Goal: Task Accomplishment & Management: Manage account settings

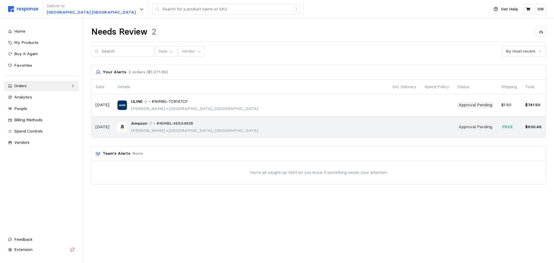
click at [275, 120] on div "Amazon • #NIMBL-4E5A4838 [PERSON_NAME] • [GEOGRAPHIC_DATA], [GEOGRAPHIC_DATA]" at bounding box center [250, 127] width 267 height 14
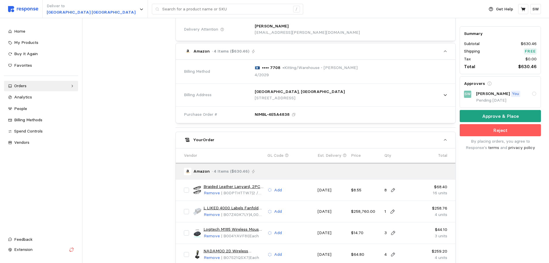
scroll to position [173, 0]
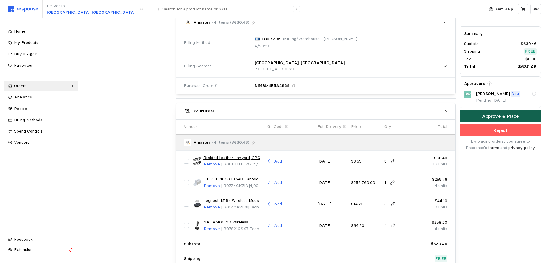
click at [481, 116] on button "Approve & Place" at bounding box center [500, 116] width 81 height 12
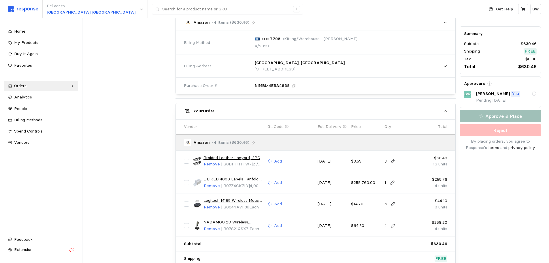
scroll to position [0, 0]
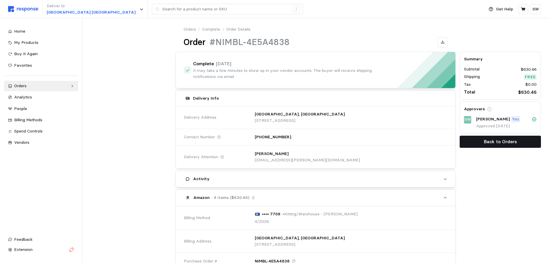
click at [483, 140] on button "Back to Orders" at bounding box center [500, 142] width 81 height 12
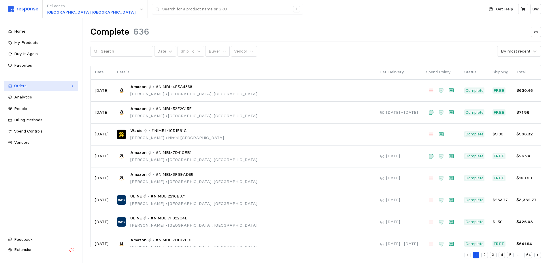
click at [55, 85] on div "Orders" at bounding box center [41, 86] width 54 height 6
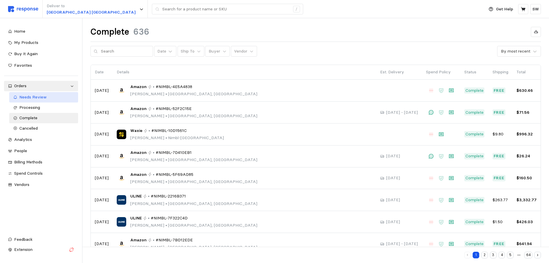
click at [42, 98] on span "Needs Review" at bounding box center [32, 96] width 27 height 5
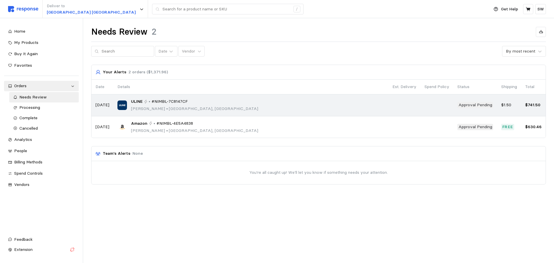
click at [172, 106] on p "[PERSON_NAME] • [GEOGRAPHIC_DATA], [GEOGRAPHIC_DATA]" at bounding box center [194, 109] width 127 height 6
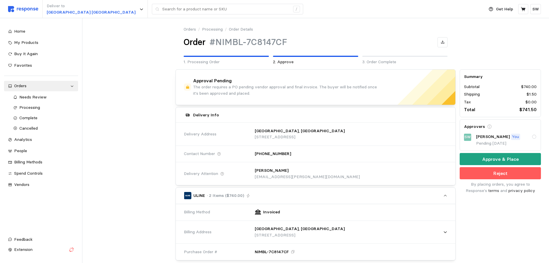
scroll to position [173, 0]
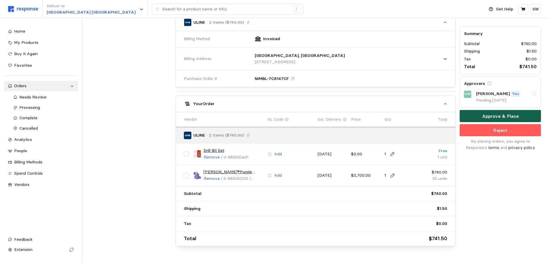
click at [480, 116] on button "Approve & Place" at bounding box center [500, 116] width 81 height 12
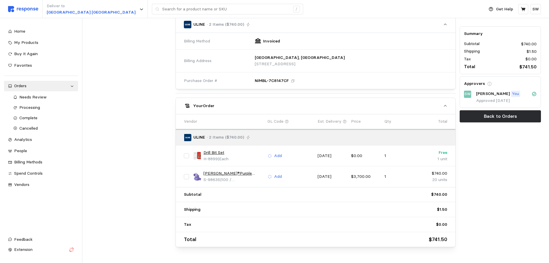
scroll to position [0, 0]
